Goal: Task Accomplishment & Management: Complete application form

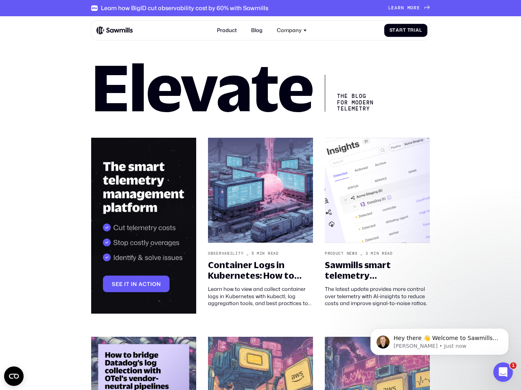
click at [14, 377] on icon "Open CMP widget" at bounding box center [14, 376] width 10 height 5
click at [439, 342] on p "Hey there 👋 Welcome to Sawmills. The smart telemetry management platform that s…" at bounding box center [445, 339] width 105 height 8
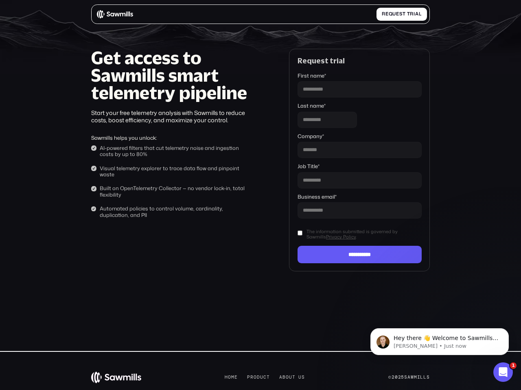
click at [359, 169] on label "Job Title *" at bounding box center [359, 166] width 124 height 6
click at [359, 172] on input "Job Title *" at bounding box center [359, 180] width 124 height 16
click at [359, 255] on input "**********" at bounding box center [359, 254] width 124 height 17
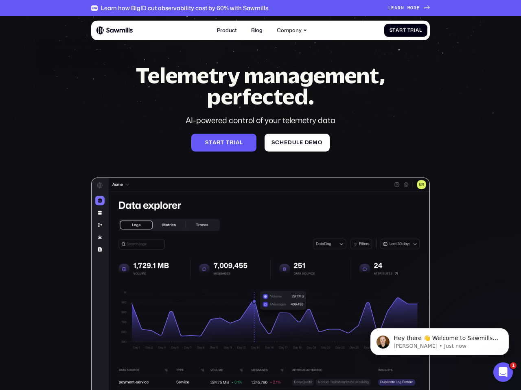
click at [292, 30] on div "Company" at bounding box center [289, 30] width 25 height 6
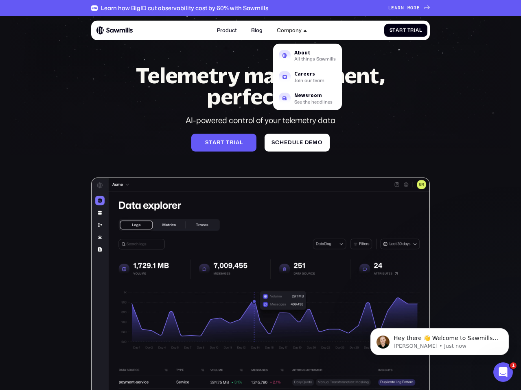
click at [439, 342] on p "Hey there 👋 Welcome to Sawmills. The smart telemetry management platform that s…" at bounding box center [445, 339] width 105 height 8
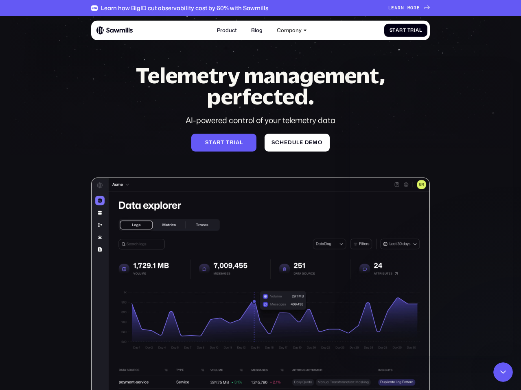
click at [503, 373] on icon "Close Intercom Messenger" at bounding box center [503, 373] width 10 height 10
